Goal: Task Accomplishment & Management: Use online tool/utility

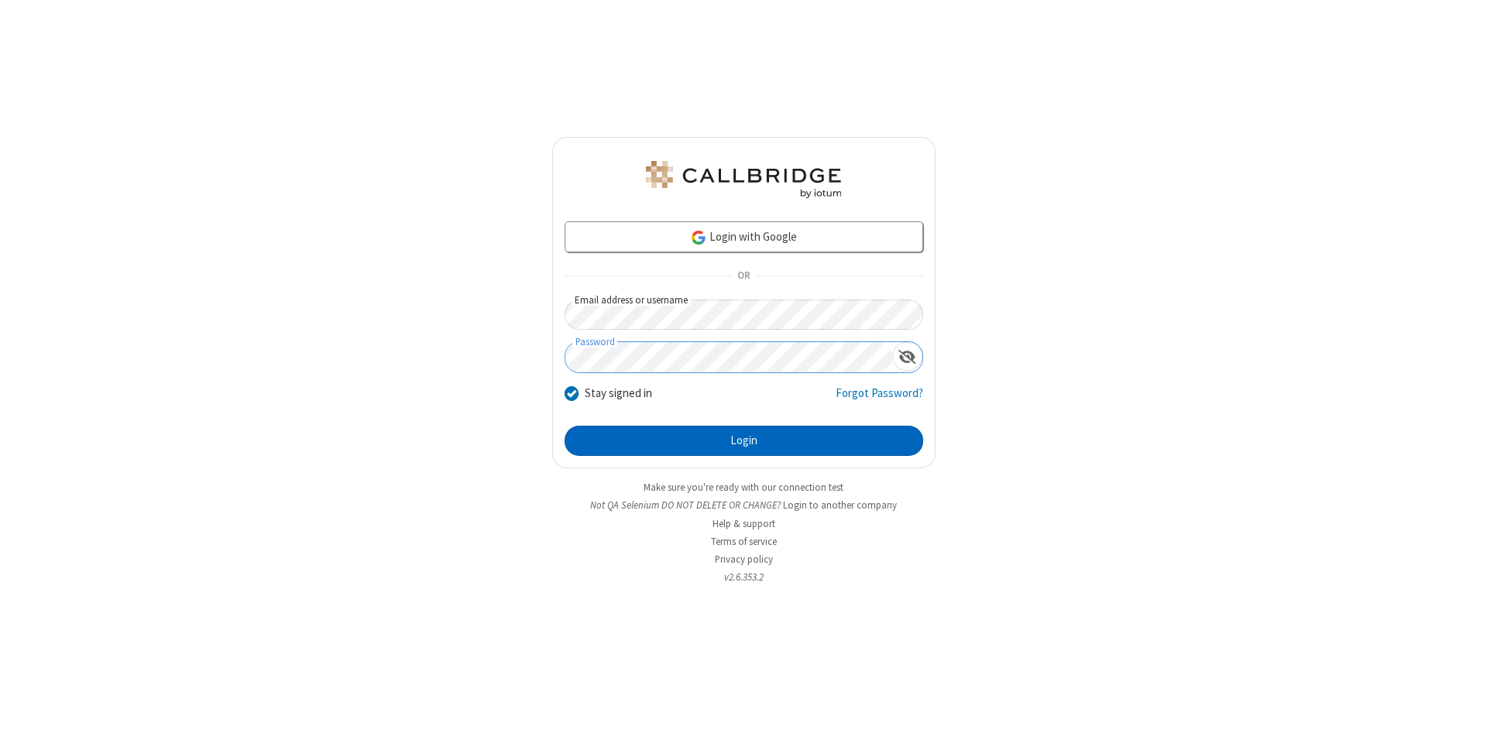
click at [743, 441] on button "Login" at bounding box center [744, 441] width 359 height 31
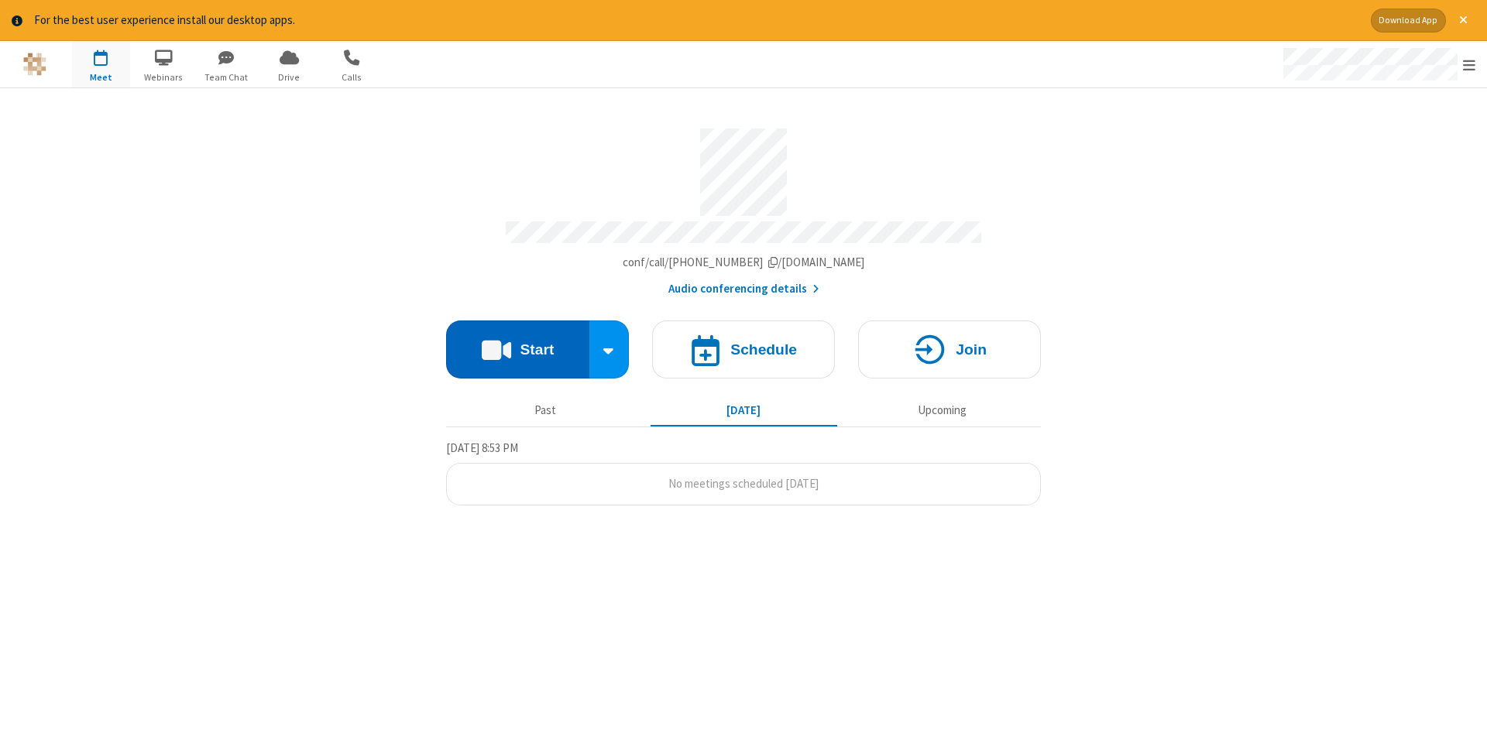
click at [517, 344] on button "Start" at bounding box center [517, 350] width 143 height 58
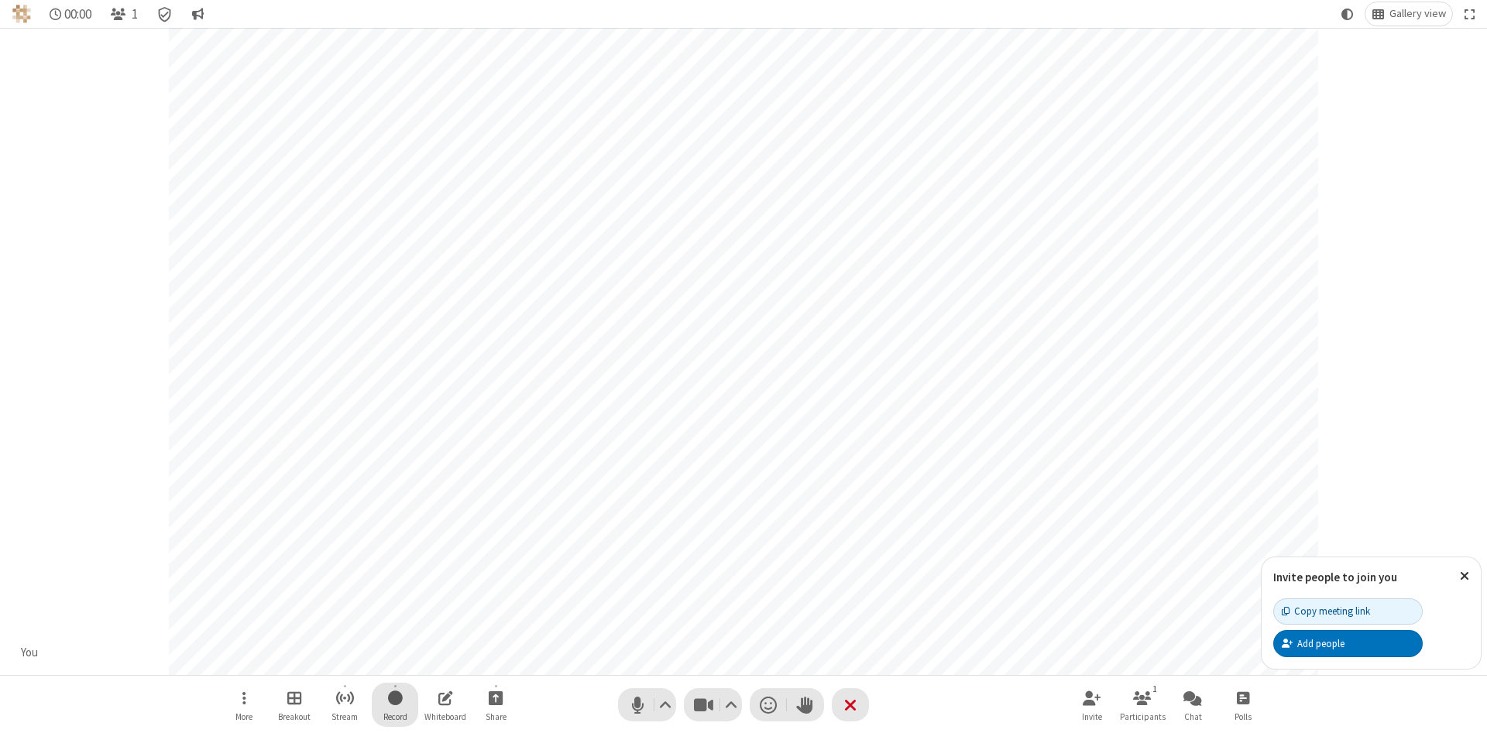
click at [395, 705] on span "Start recording" at bounding box center [395, 697] width 15 height 19
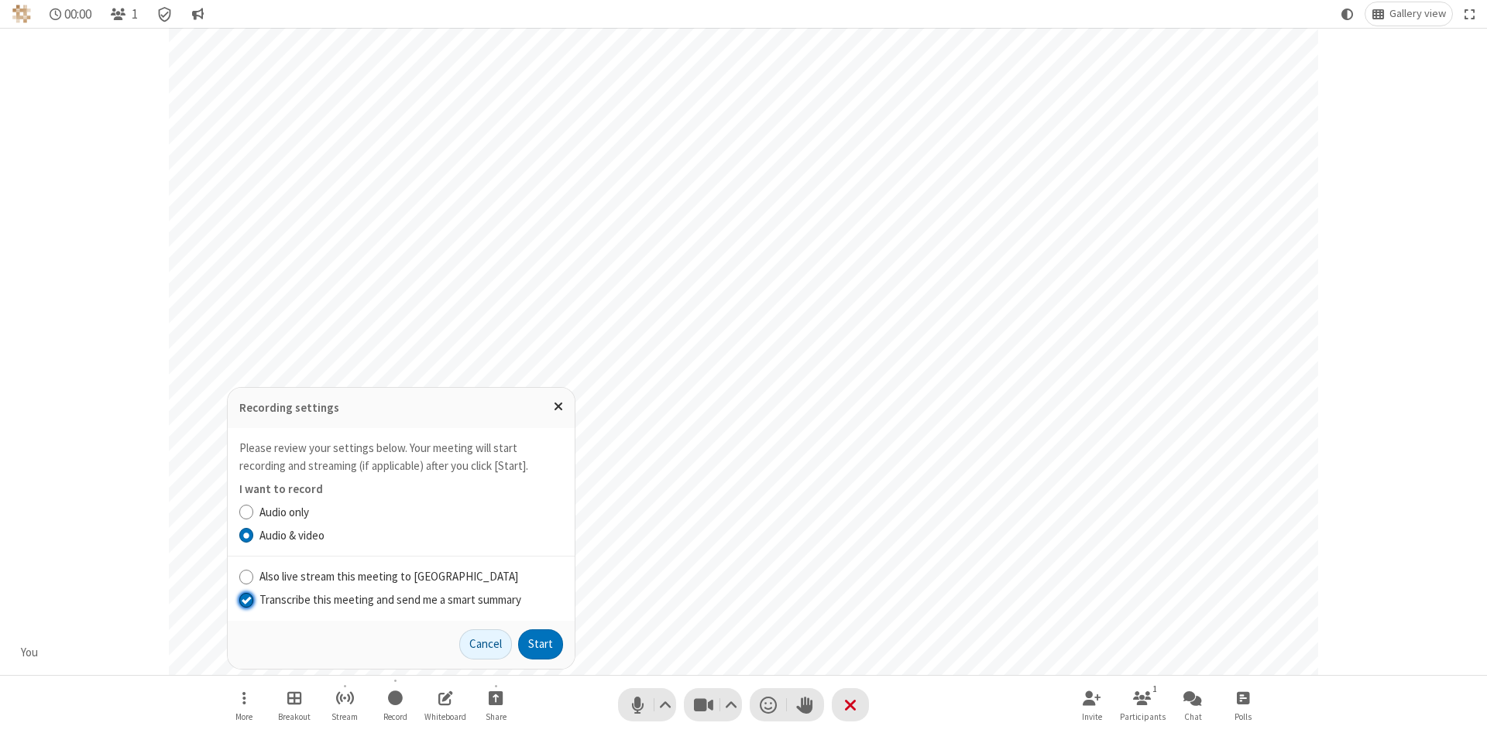
click at [245, 599] on input "Transcribe this meeting and send me a smart summary" at bounding box center [246, 600] width 15 height 16
click at [410, 535] on label "Audio & video" at bounding box center [411, 536] width 304 height 18
click at [254, 535] on input "Audio & video" at bounding box center [246, 535] width 15 height 16
click at [541, 644] on button "Start" at bounding box center [540, 645] width 45 height 31
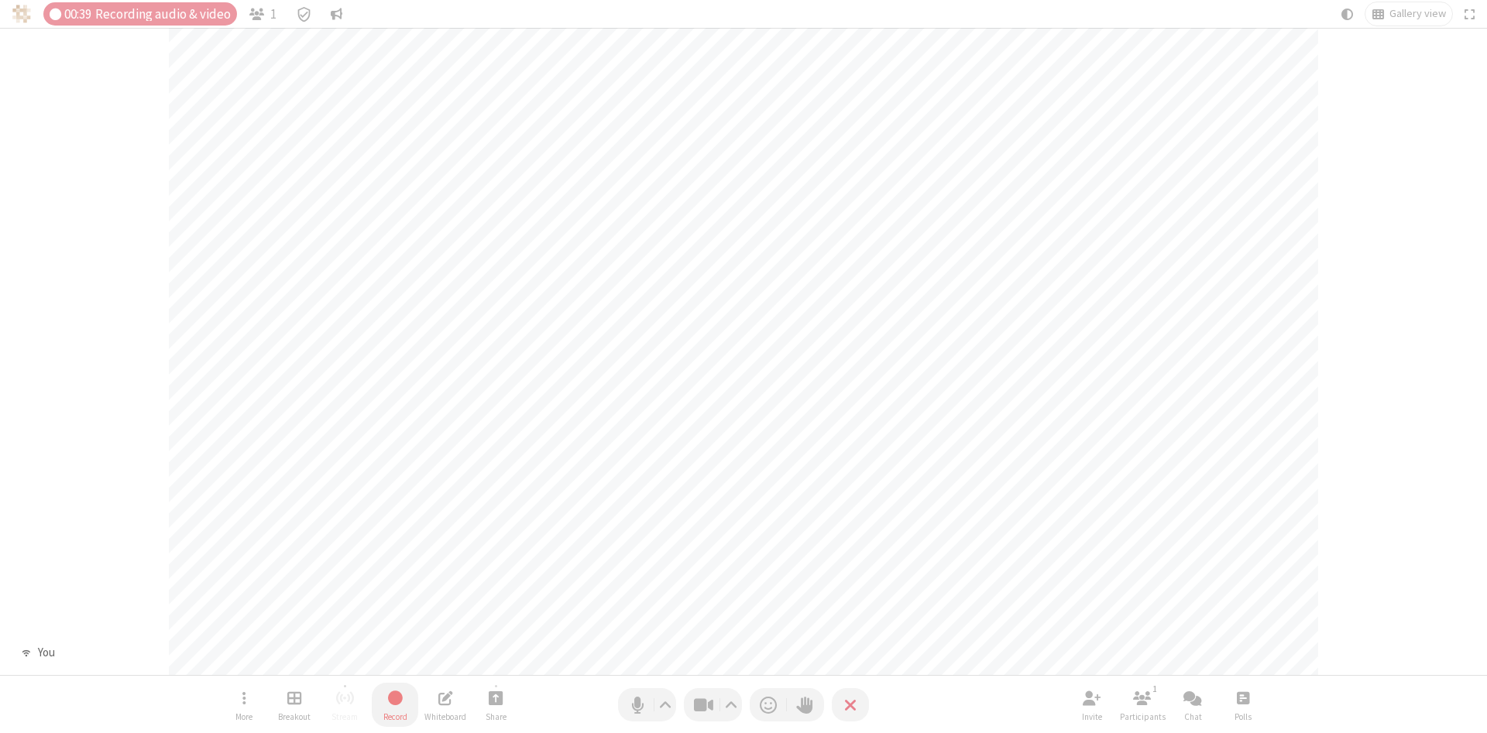
click at [395, 705] on span "Stop recording" at bounding box center [395, 697] width 18 height 19
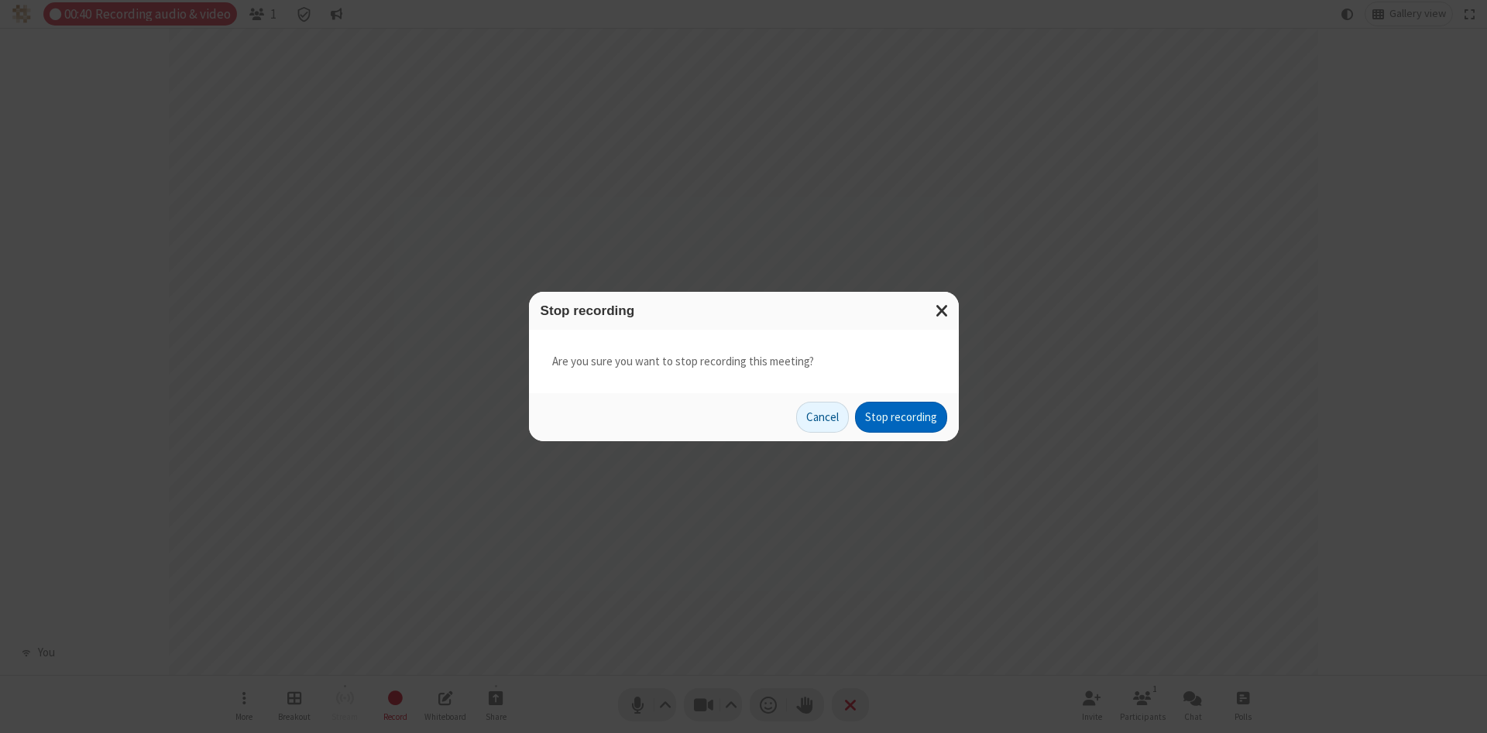
click at [901, 417] on button "Stop recording" at bounding box center [901, 417] width 92 height 31
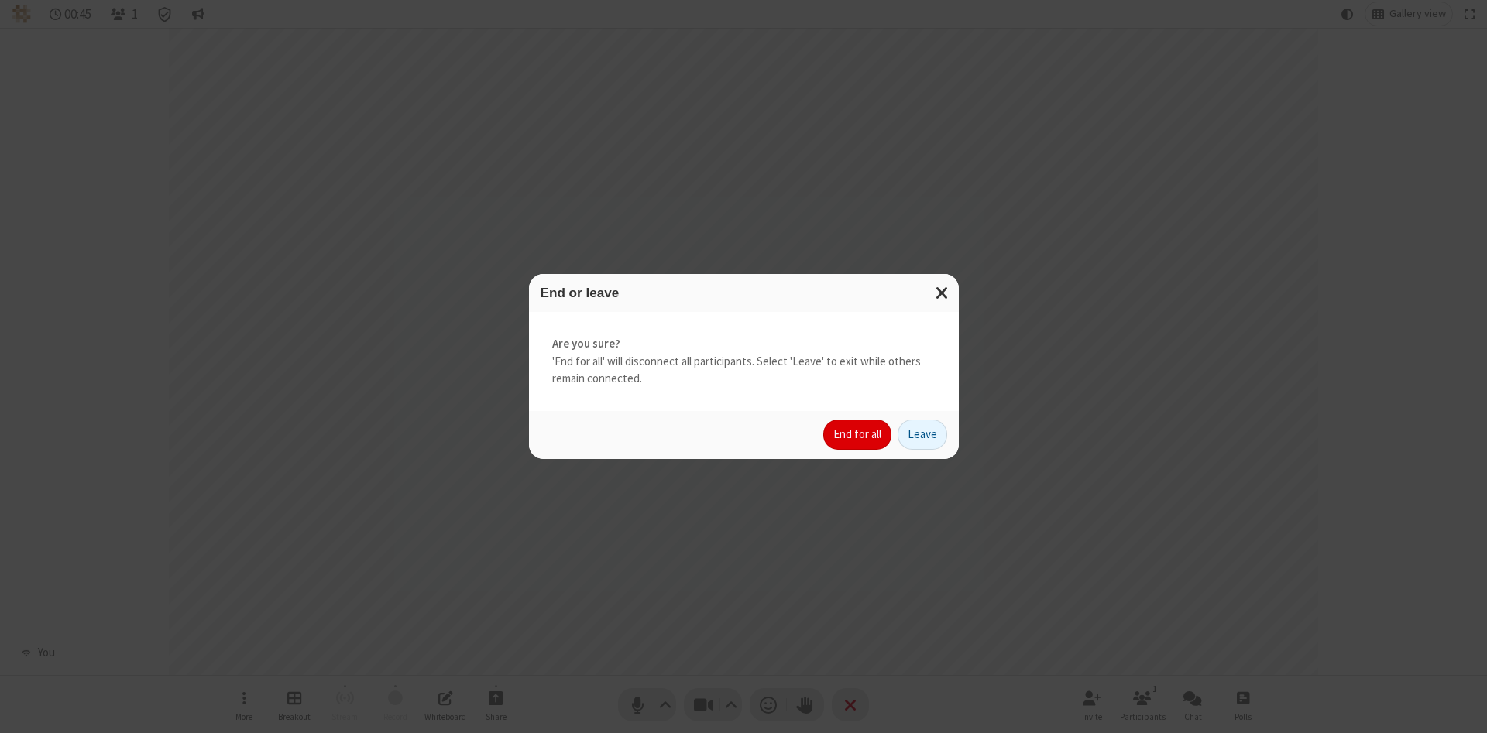
click at [858, 434] on button "End for all" at bounding box center [857, 435] width 68 height 31
